Goal: Information Seeking & Learning: Learn about a topic

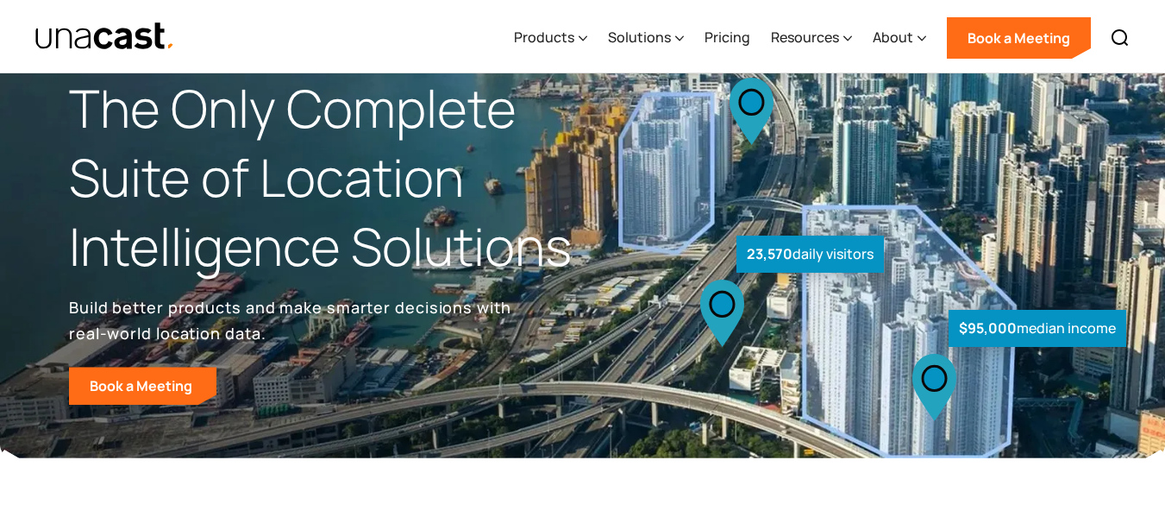
scroll to position [69, 0]
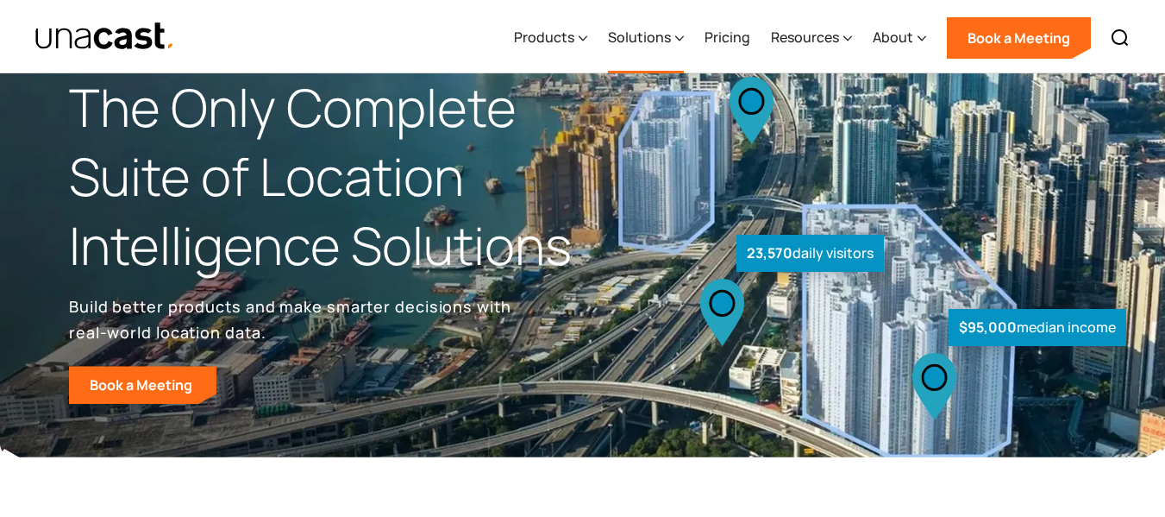
click at [676, 44] on div "Solutions" at bounding box center [646, 38] width 76 height 71
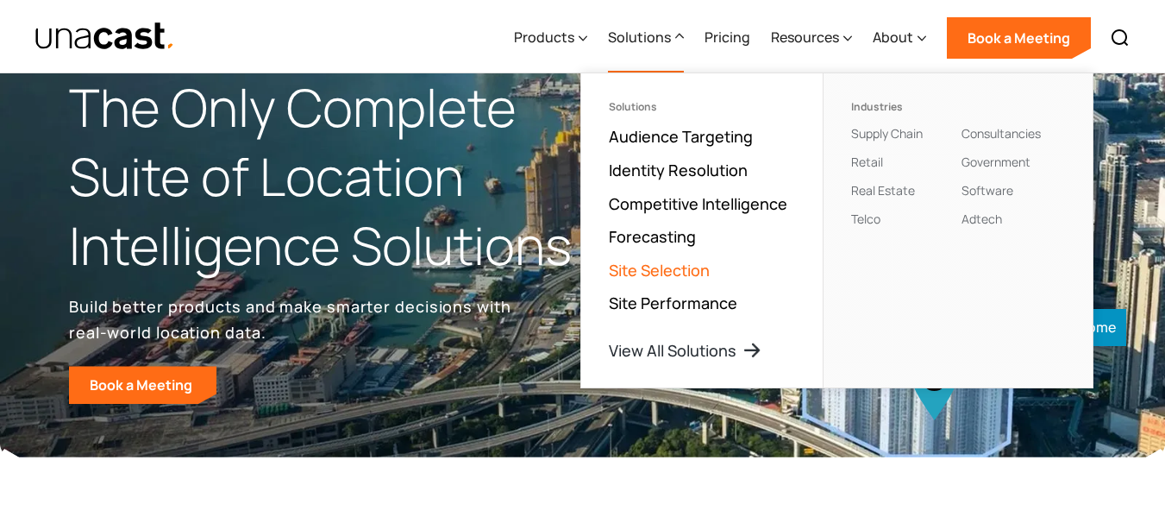
click at [664, 271] on link "Site Selection" at bounding box center [659, 270] width 101 height 21
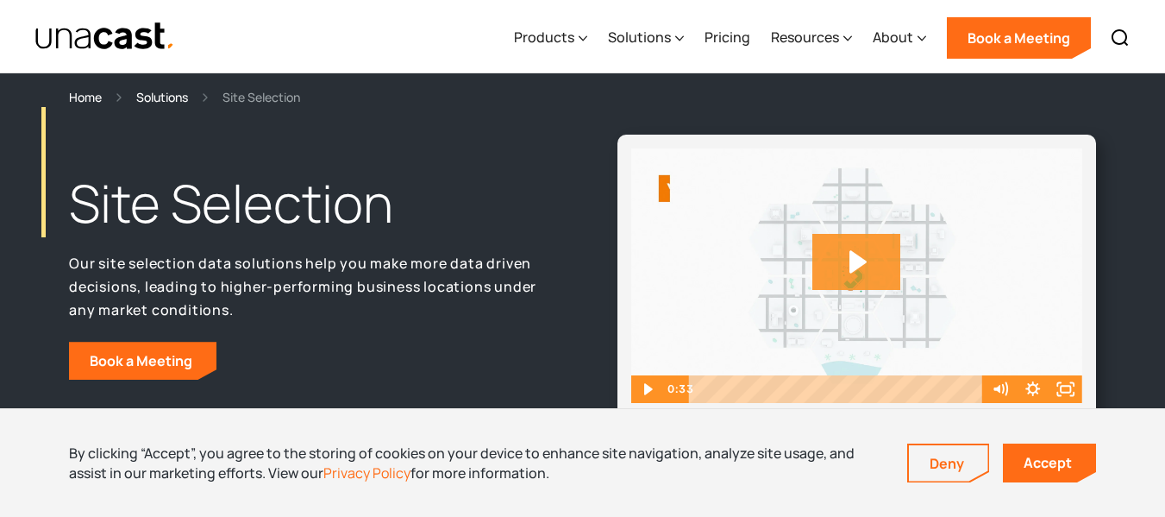
click at [832, 265] on icon "Play Video: Unacast - Our Datasets (Featured on the Site Selection Page)" at bounding box center [857, 262] width 88 height 56
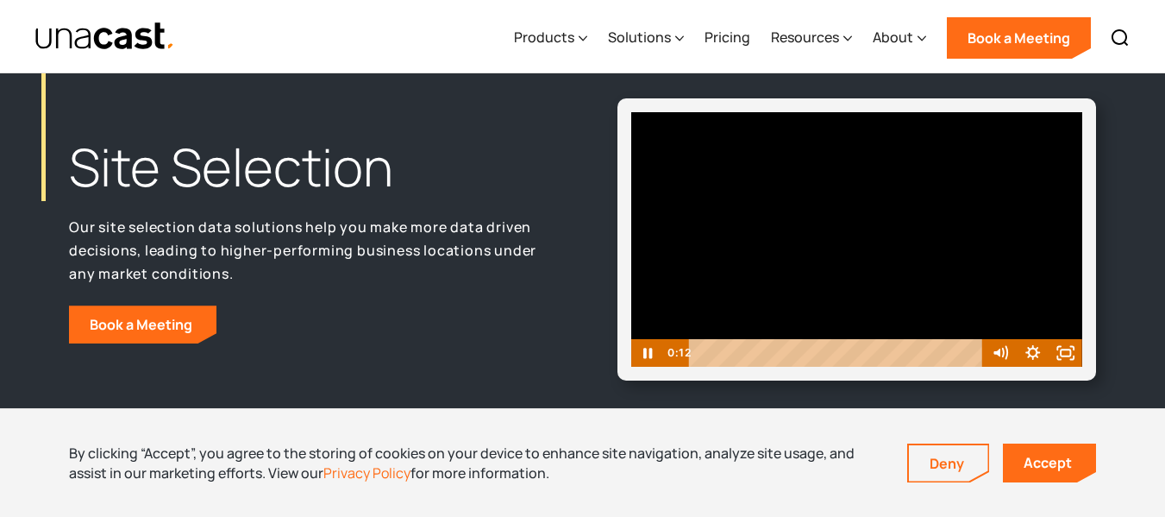
scroll to position [35, 0]
